Goal: Transaction & Acquisition: Book appointment/travel/reservation

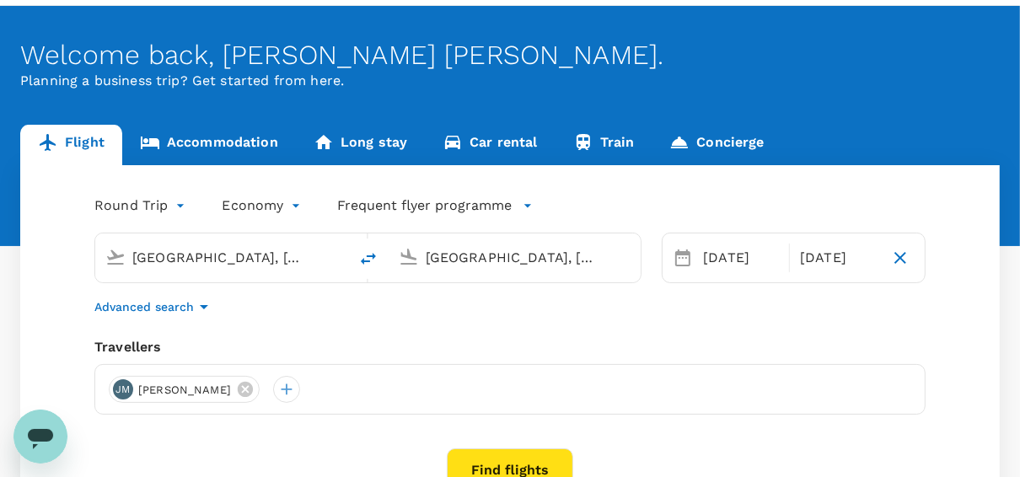
scroll to position [135, 0]
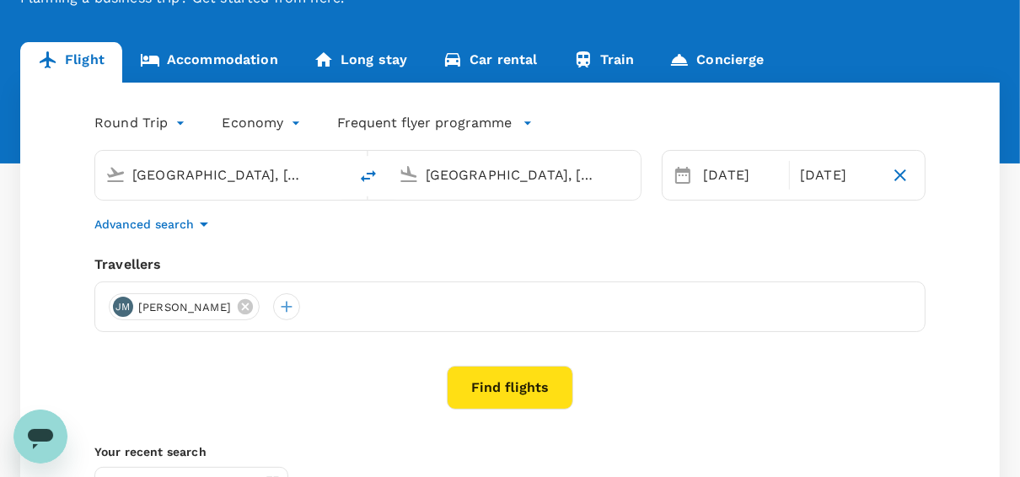
click at [492, 392] on button "Find flights" at bounding box center [510, 388] width 126 height 44
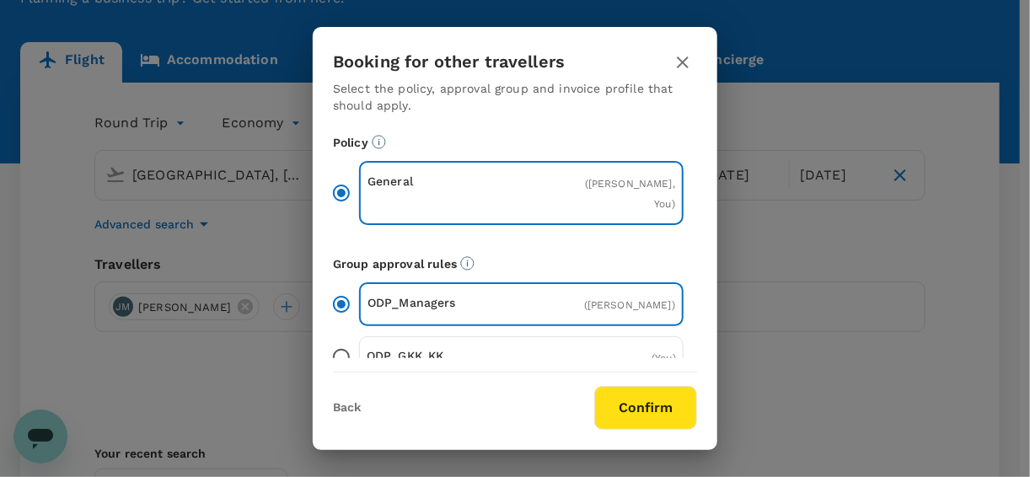
click at [632, 415] on button "Confirm" at bounding box center [645, 408] width 103 height 44
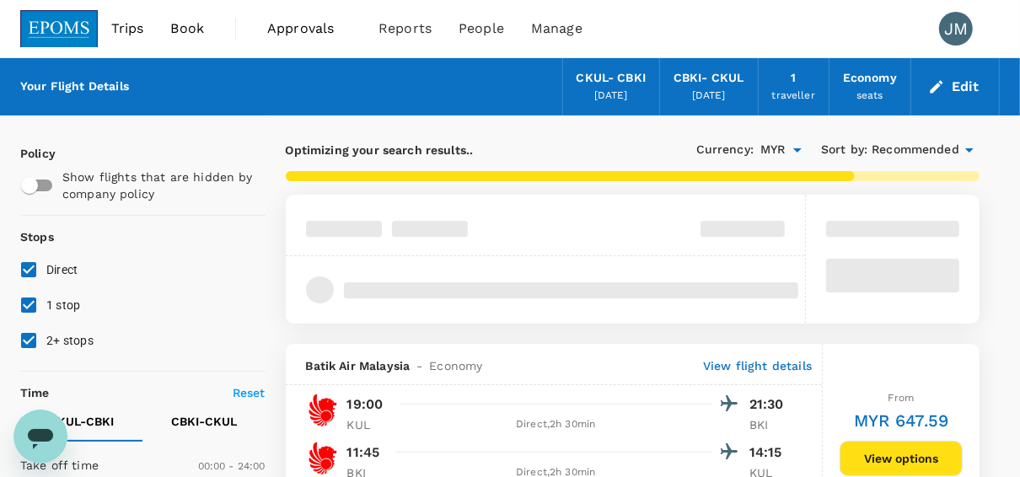
click at [46, 292] on input "1 stop" at bounding box center [28, 305] width 35 height 35
checkbox input "false"
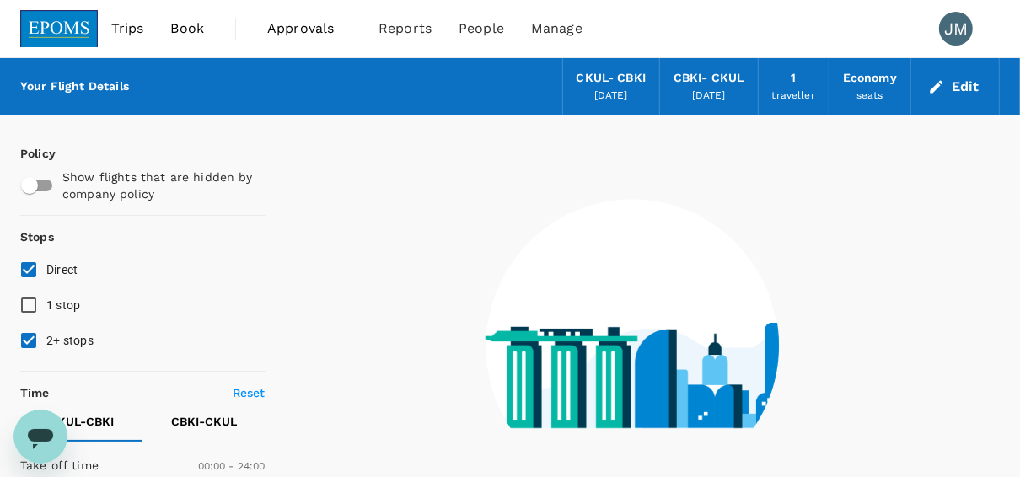
click at [25, 336] on input "2+ stops" at bounding box center [28, 340] width 35 height 35
checkbox input "false"
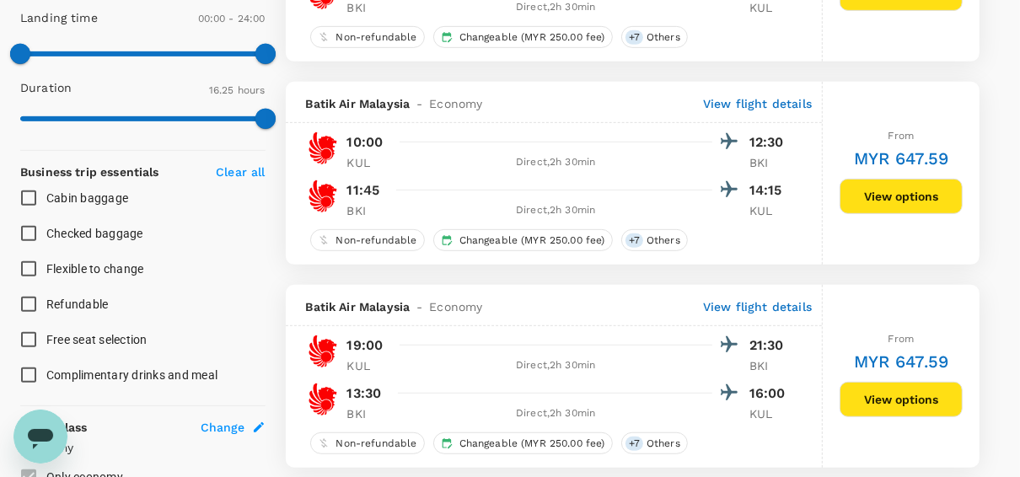
scroll to position [540, 0]
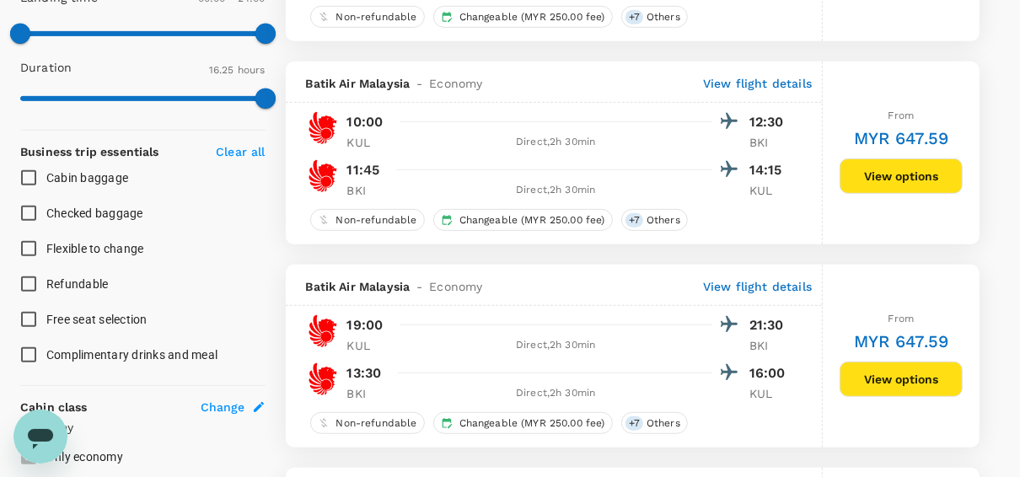
click at [68, 239] on span "Flexible to change" at bounding box center [95, 249] width 98 height 20
click at [46, 238] on input "Flexible to change" at bounding box center [28, 248] width 35 height 35
checkbox input "true"
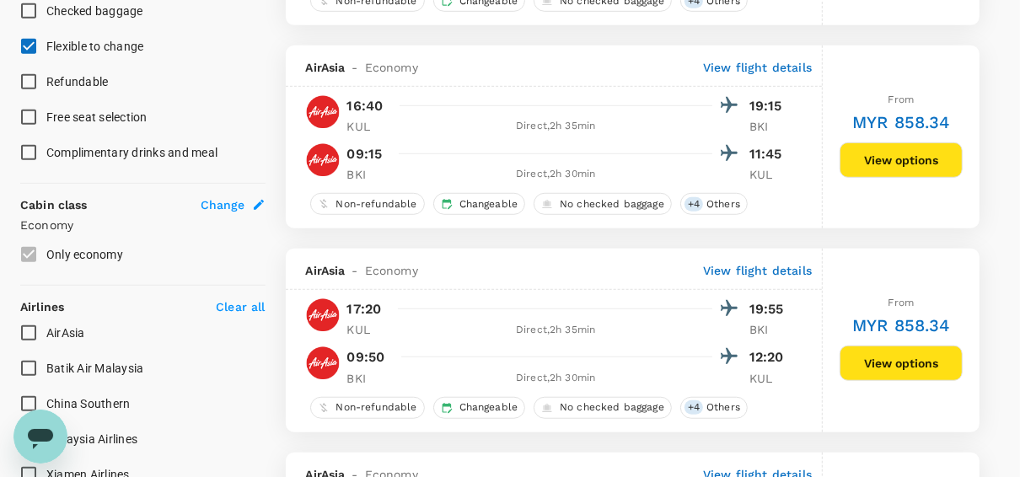
scroll to position [809, 0]
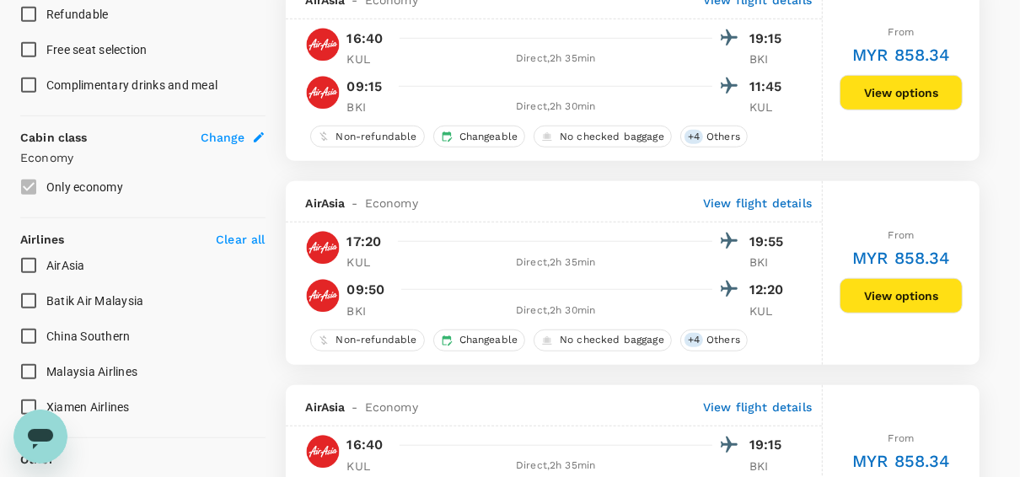
click at [30, 374] on input "Malaysia Airlines" at bounding box center [28, 371] width 35 height 35
checkbox input "true"
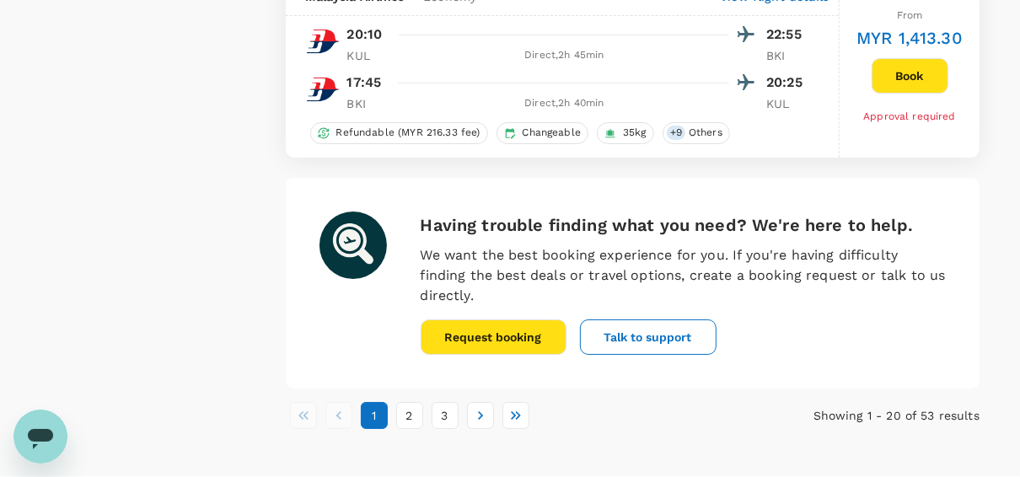
scroll to position [4098, 0]
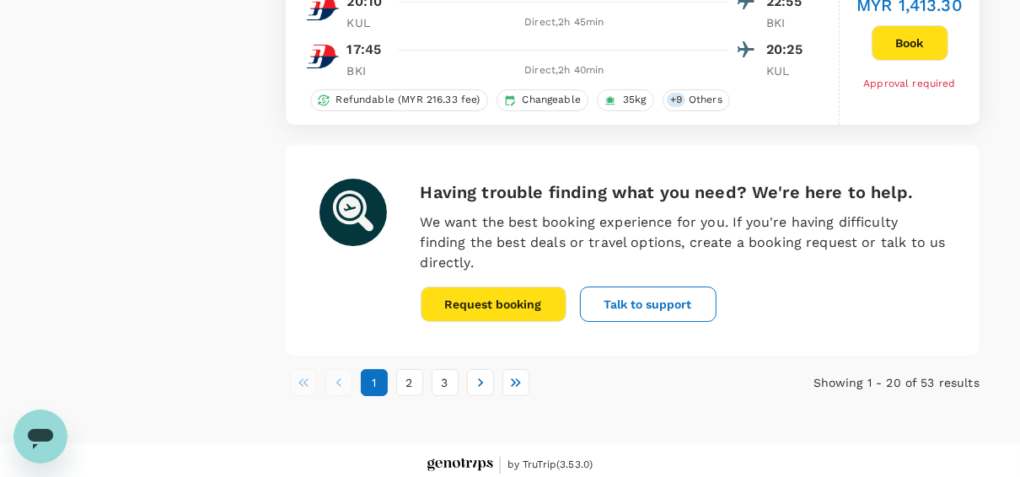
click at [409, 372] on button "2" at bounding box center [409, 382] width 27 height 27
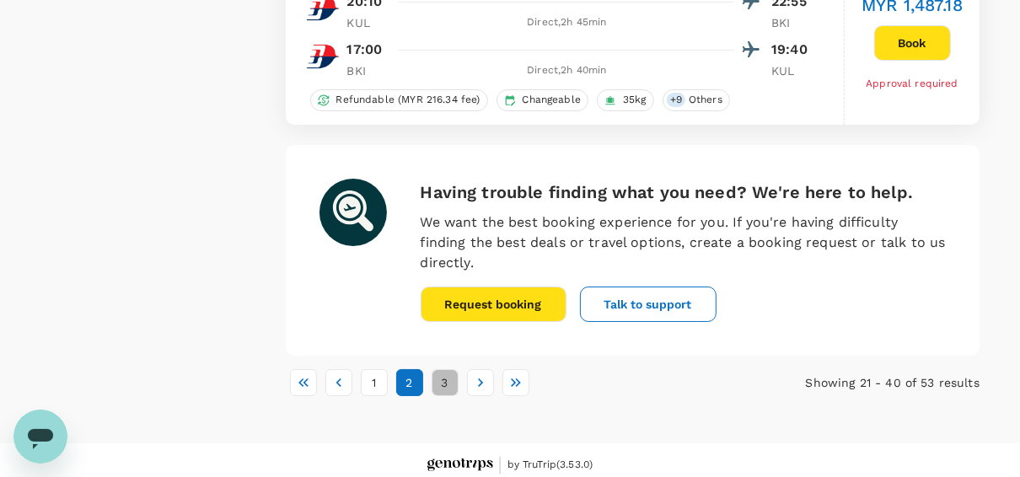
click at [446, 373] on button "3" at bounding box center [445, 382] width 27 height 27
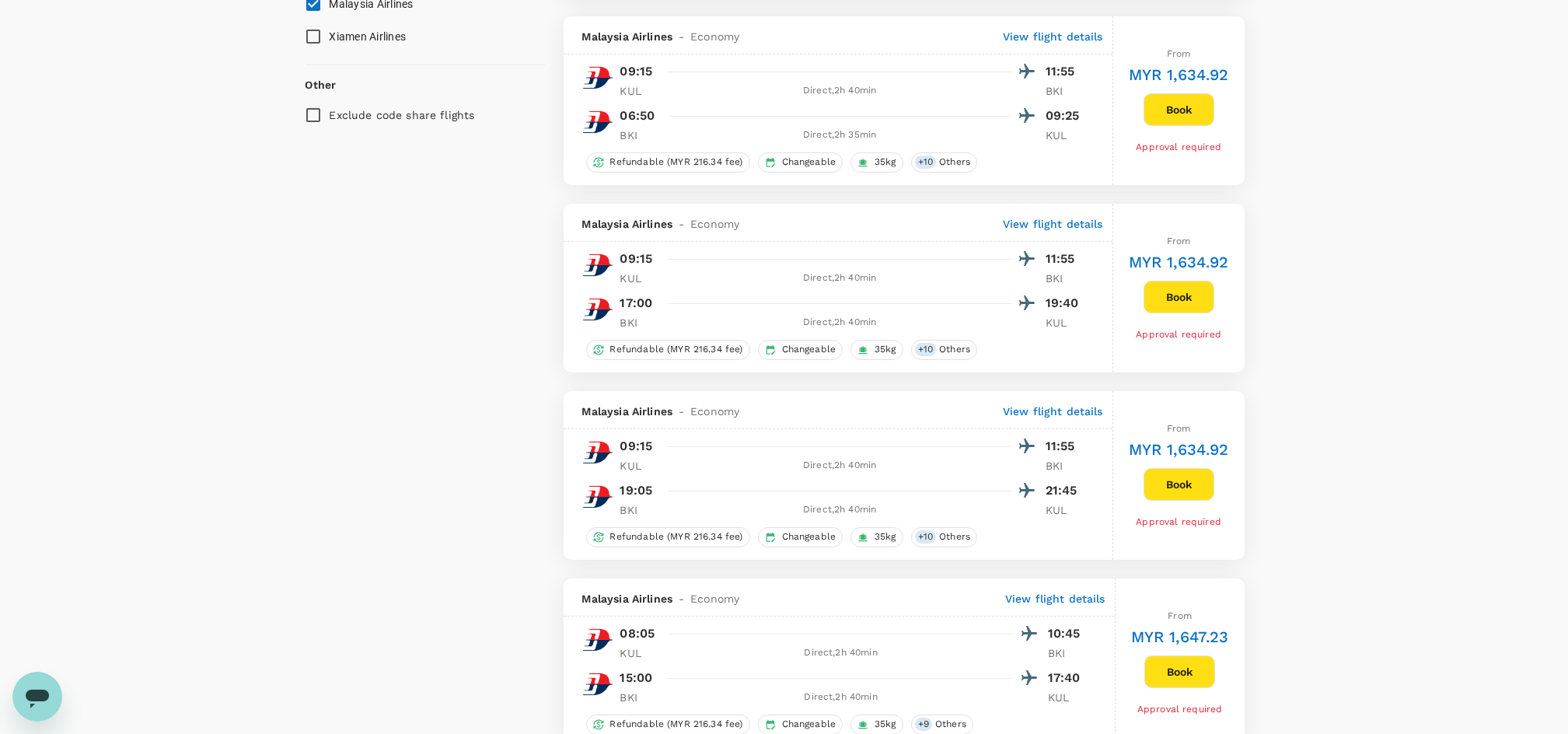
scroll to position [1048, 0]
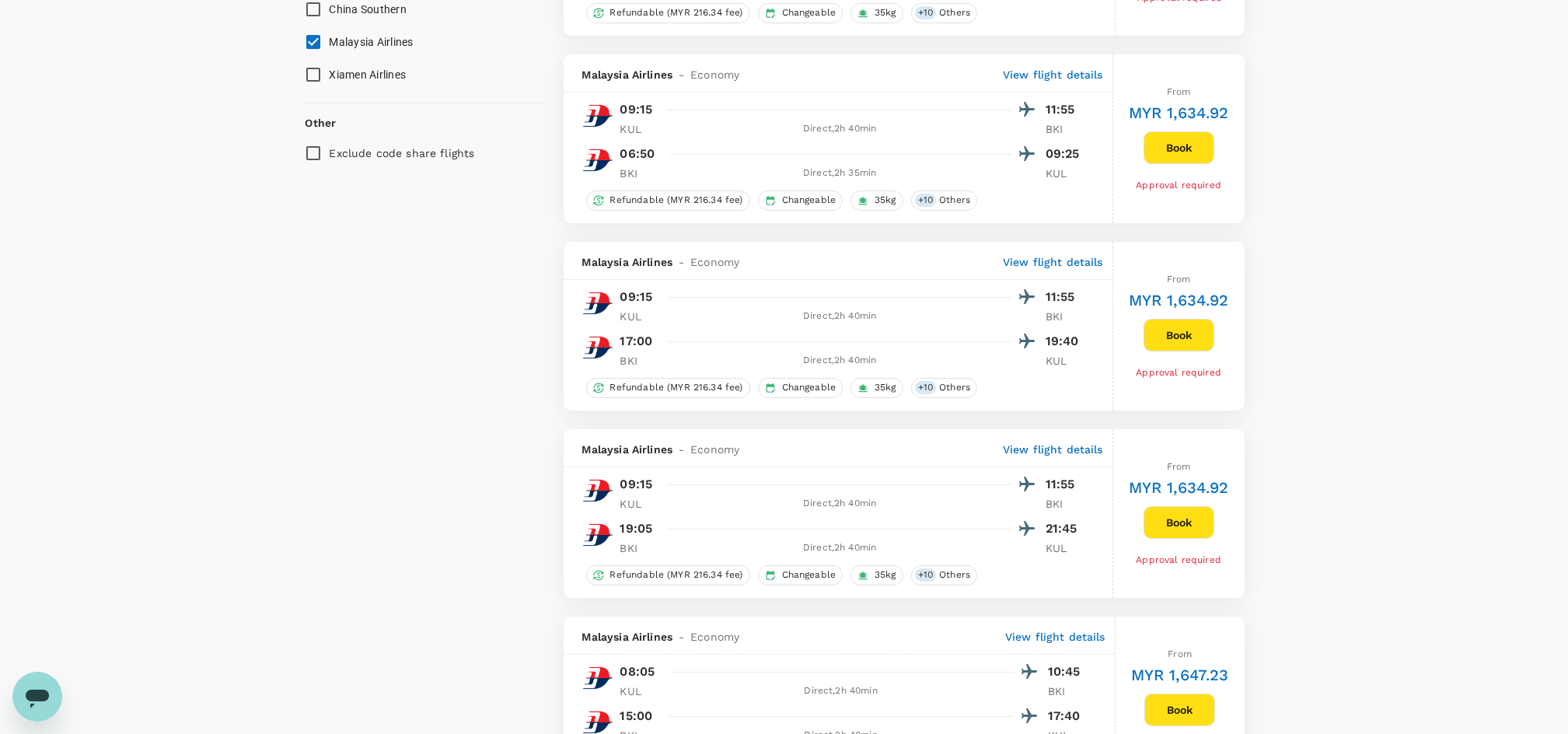
click at [939, 337] on div "Your Flight Details CKUL - CBKI [DATE] CBKI - CKUL [DATE] 1 traveller Economy s…" at bounding box center [784, 408] width 1568 height 2803
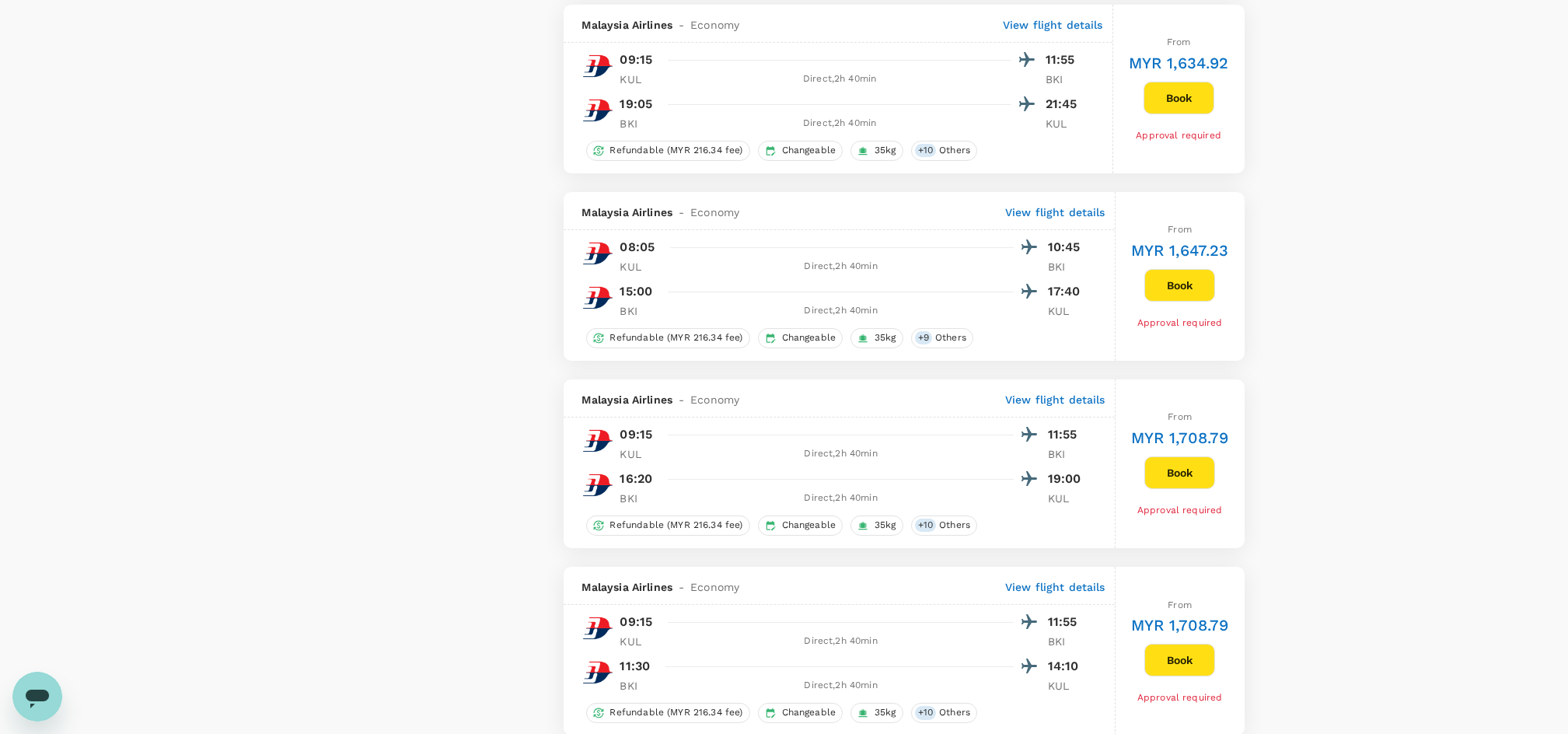
scroll to position [1462, 0]
